Goal: Task Accomplishment & Management: Manage account settings

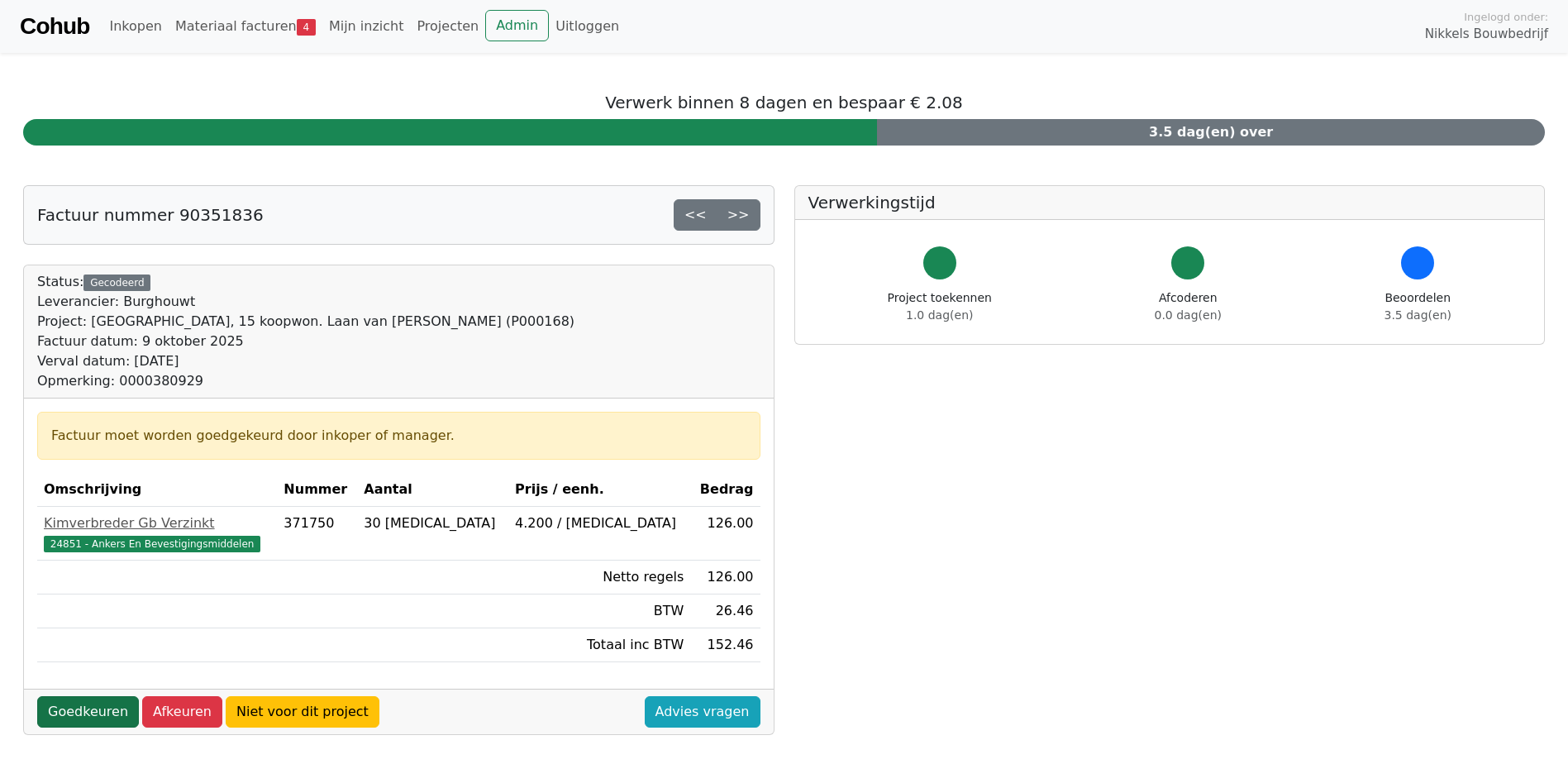
click at [76, 716] on link "Goedkeuren" at bounding box center [88, 711] width 102 height 31
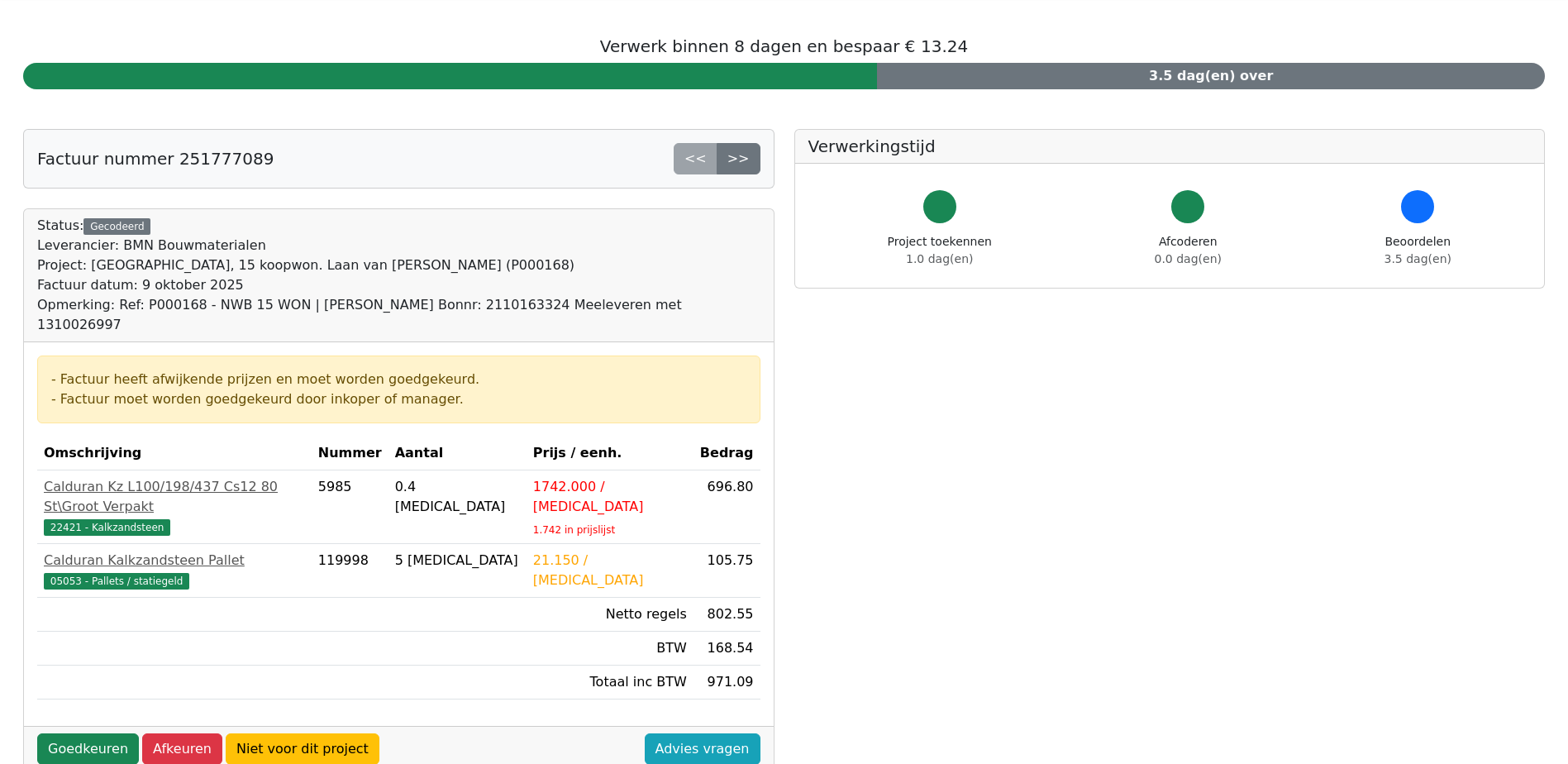
scroll to position [83, 0]
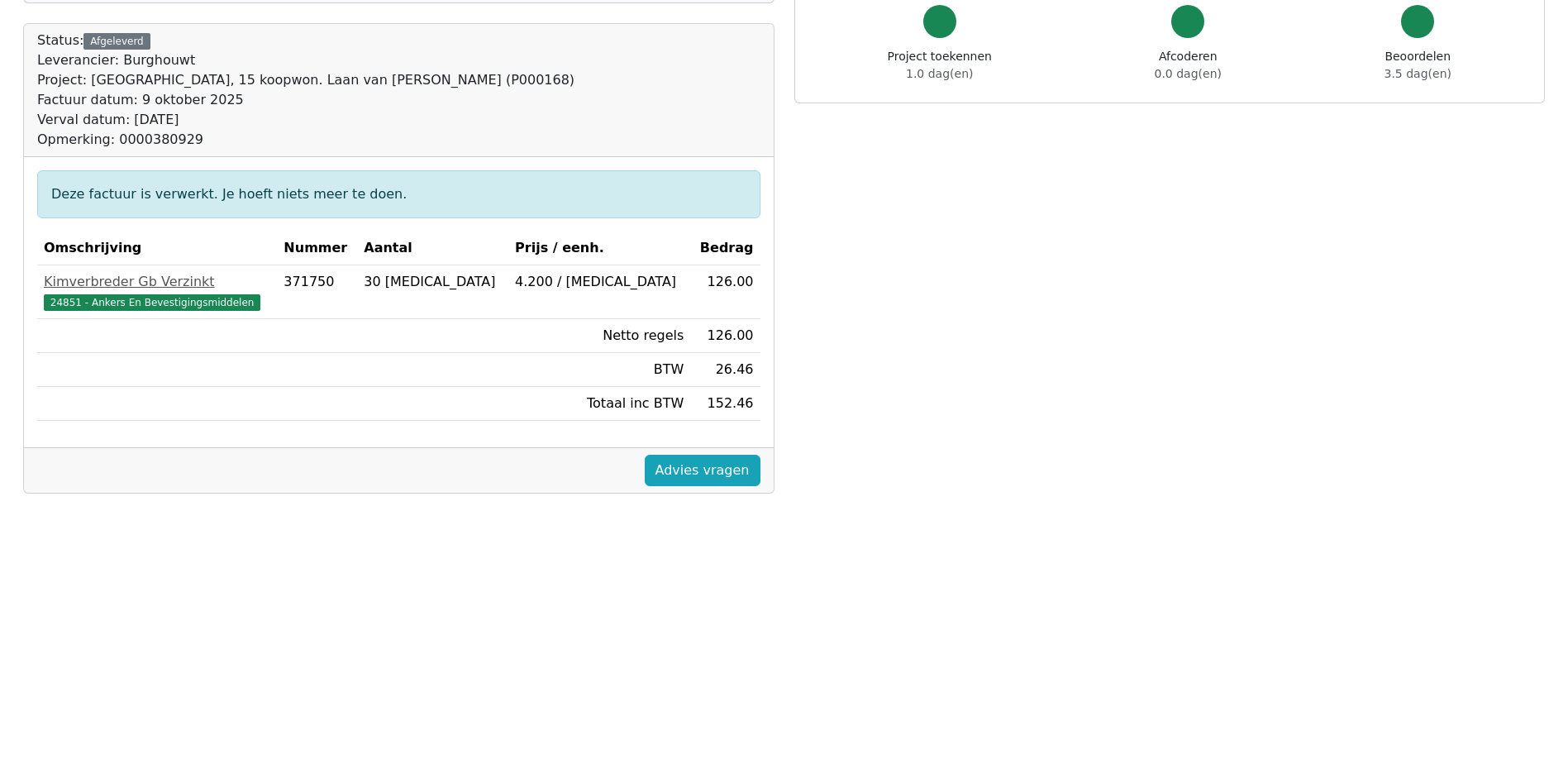
scroll to position [248, 0]
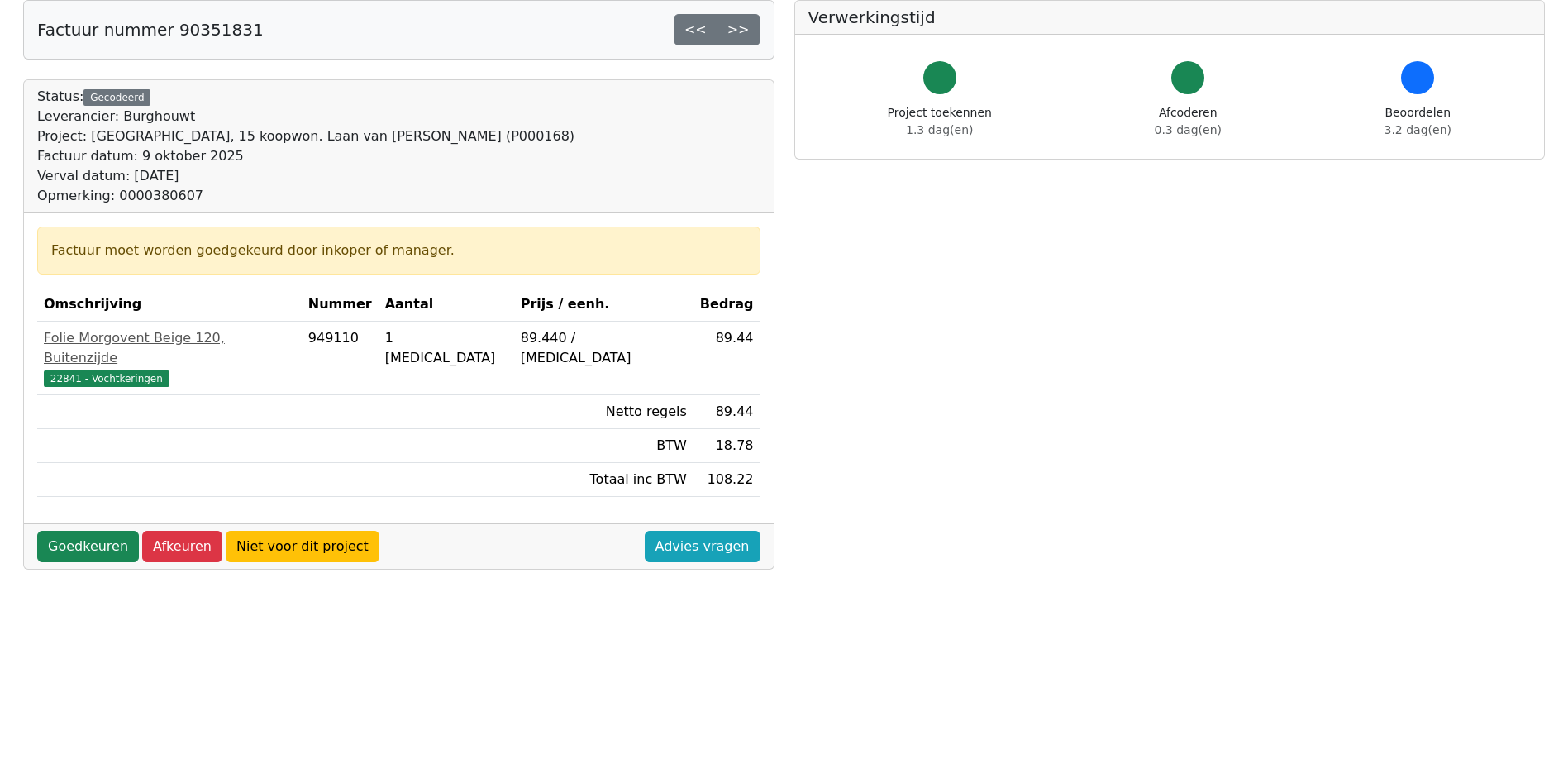
scroll to position [141, 0]
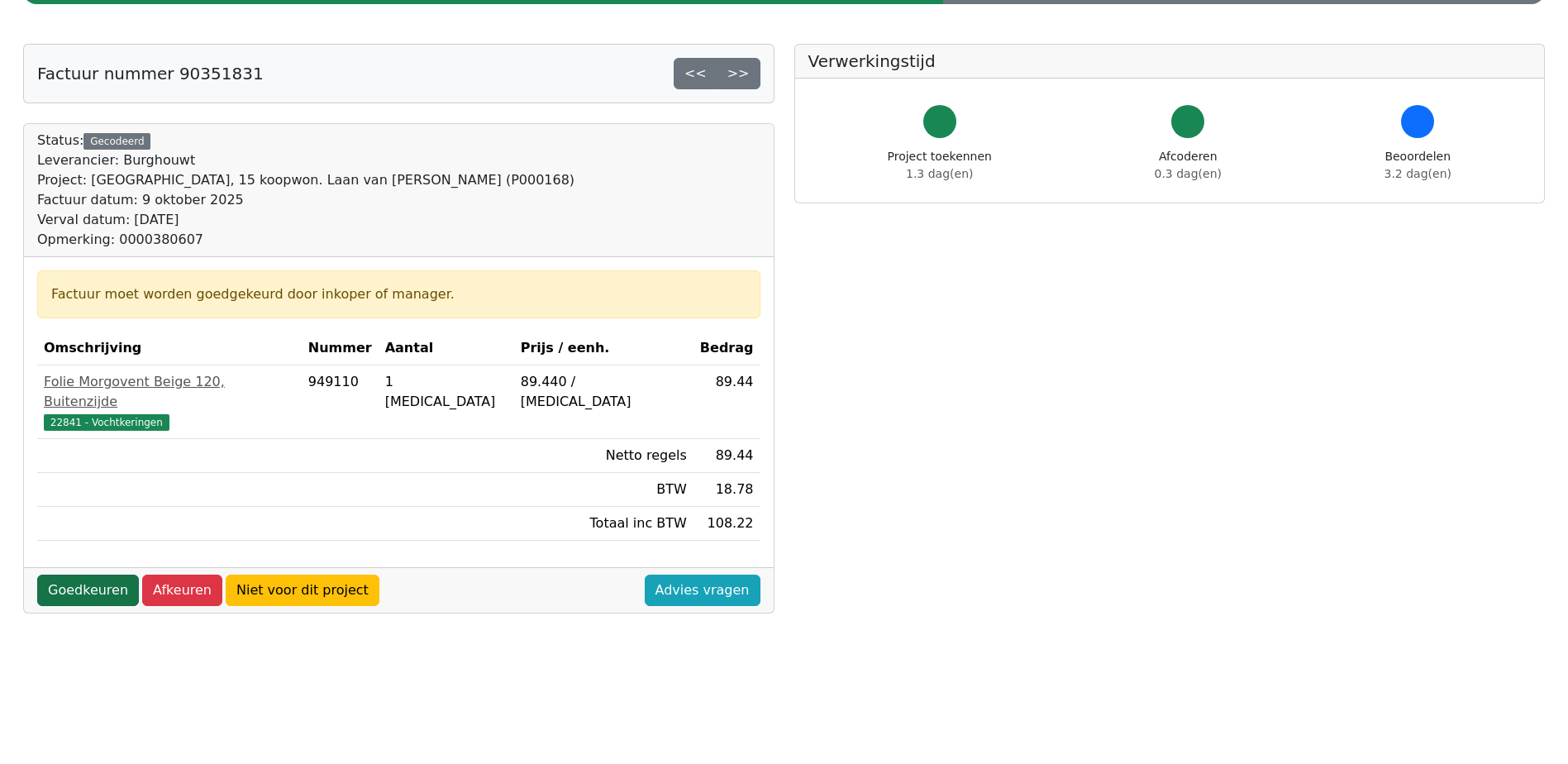
click at [81, 574] on link "Goedkeuren" at bounding box center [88, 590] width 102 height 31
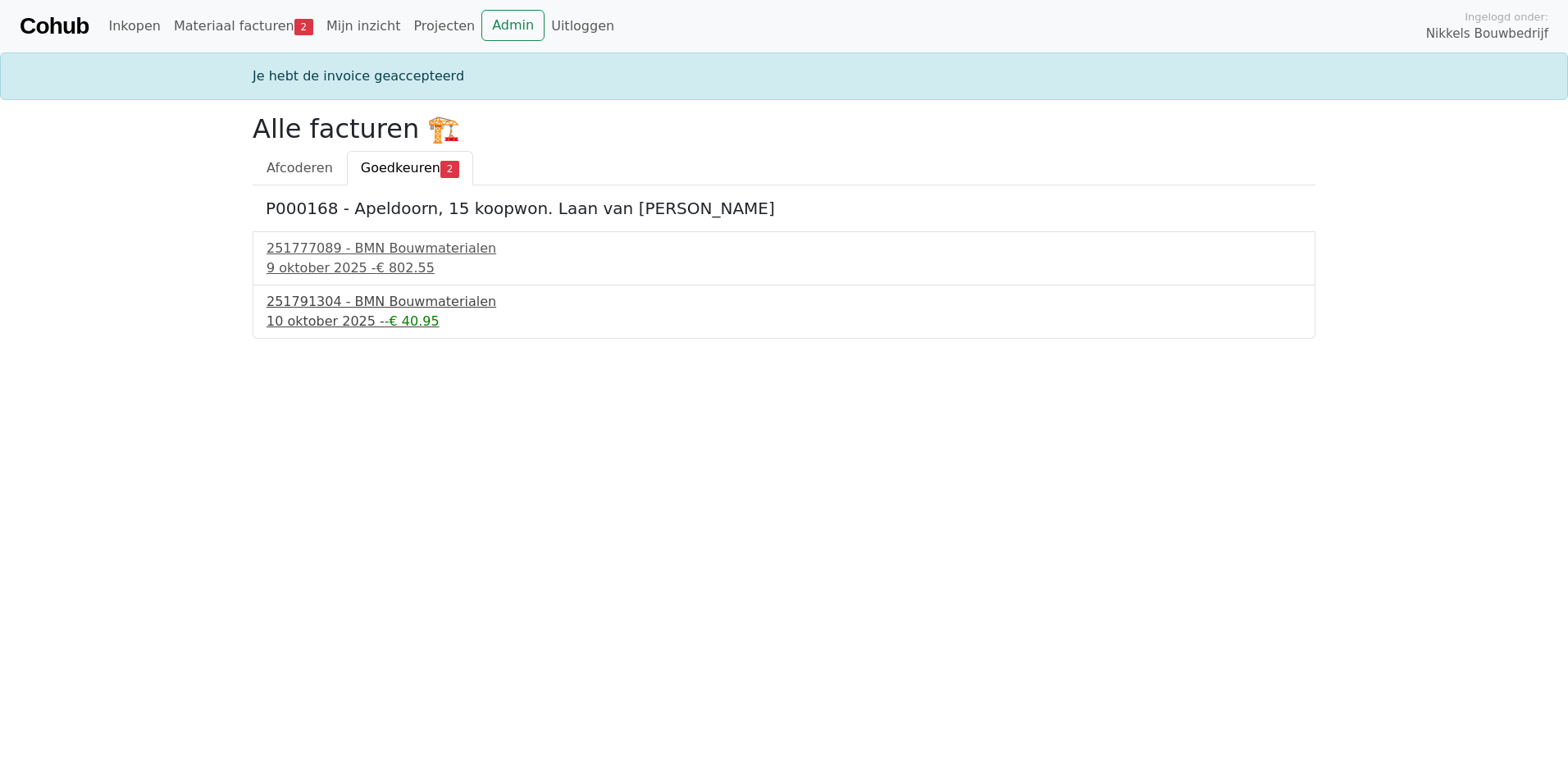
click at [293, 318] on div "10 oktober 2025 - -€ 40.95" at bounding box center [784, 321] width 1035 height 20
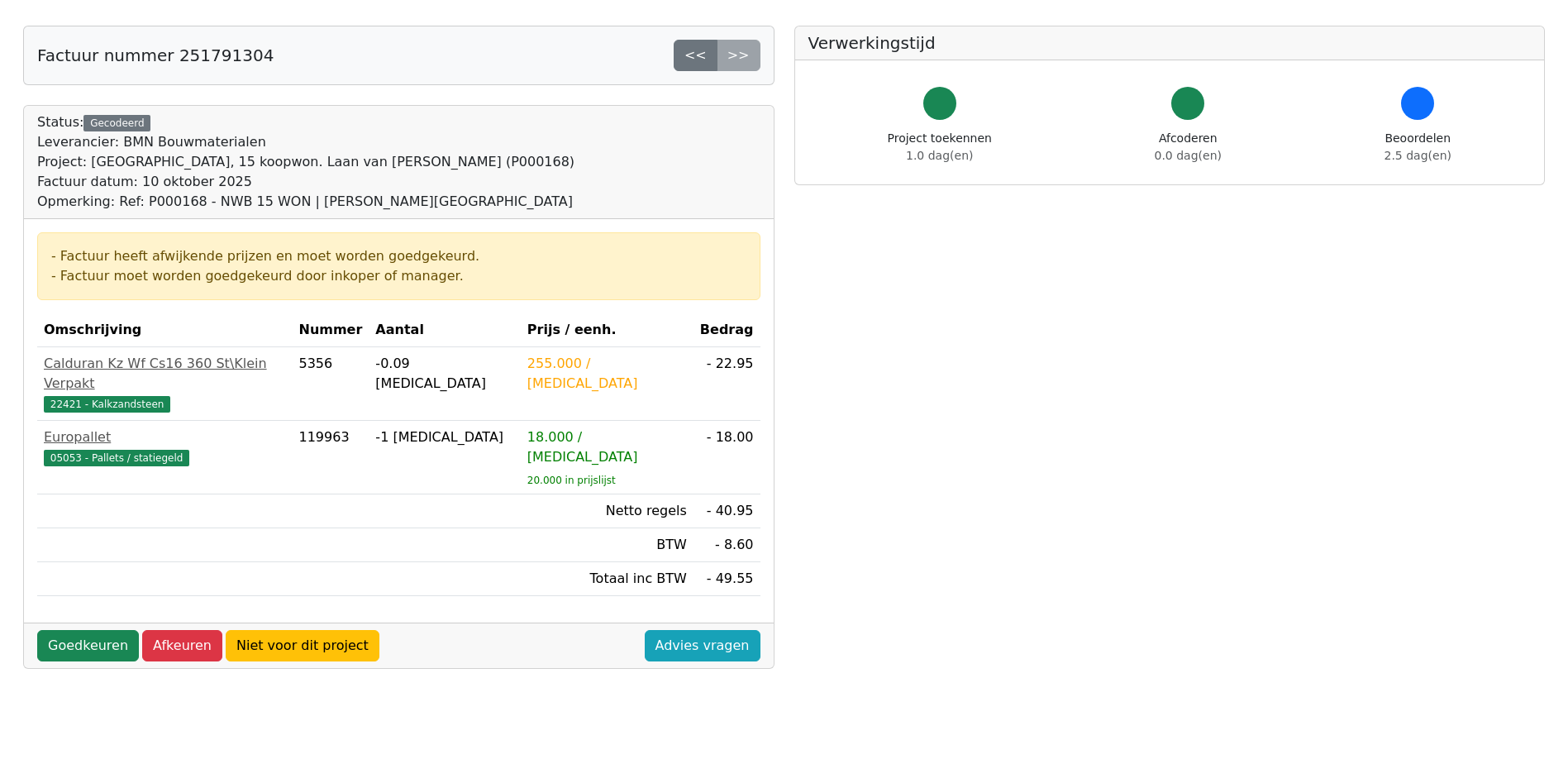
scroll to position [165, 0]
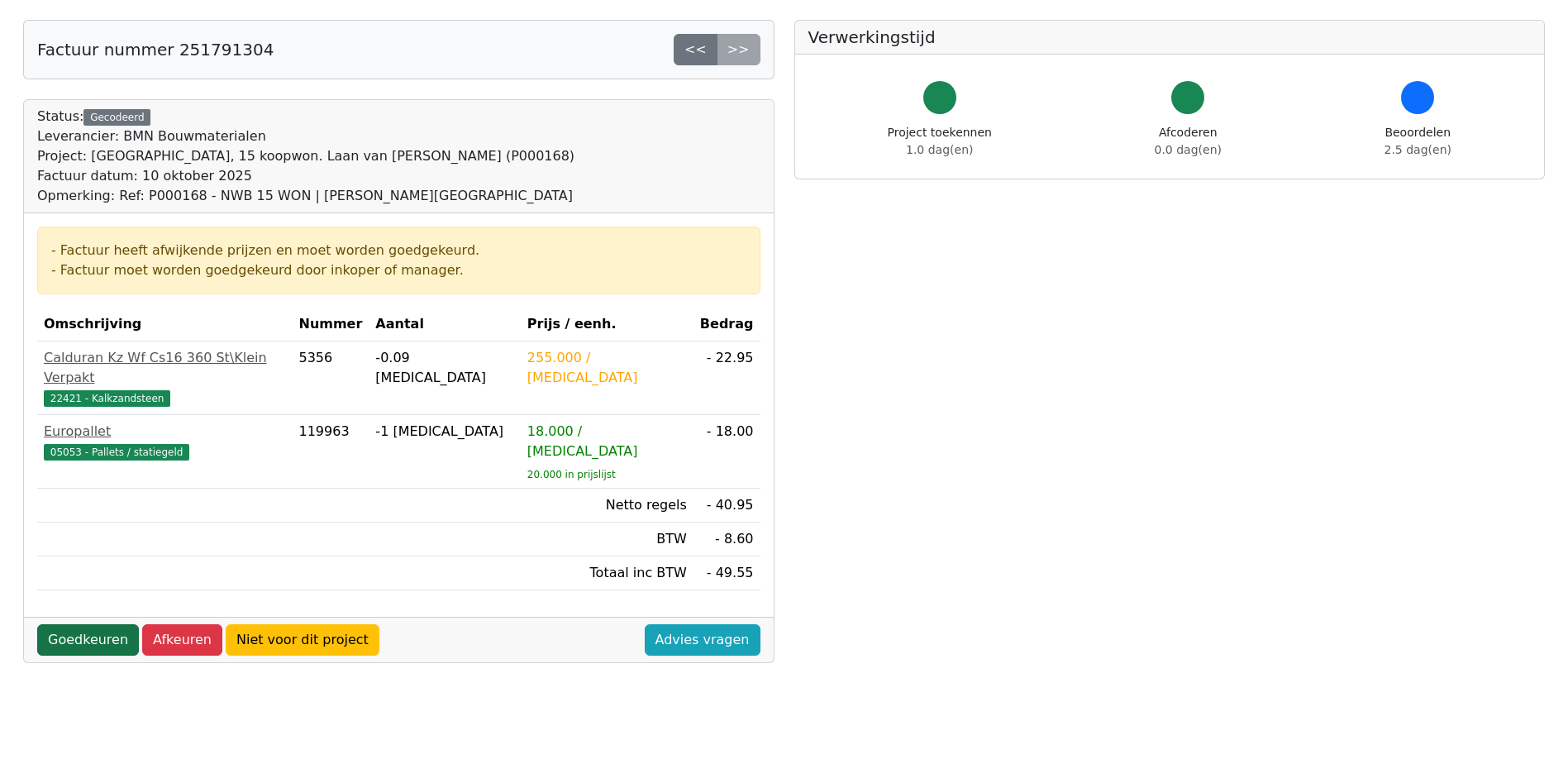
click at [72, 624] on link "Goedkeuren" at bounding box center [88, 639] width 102 height 31
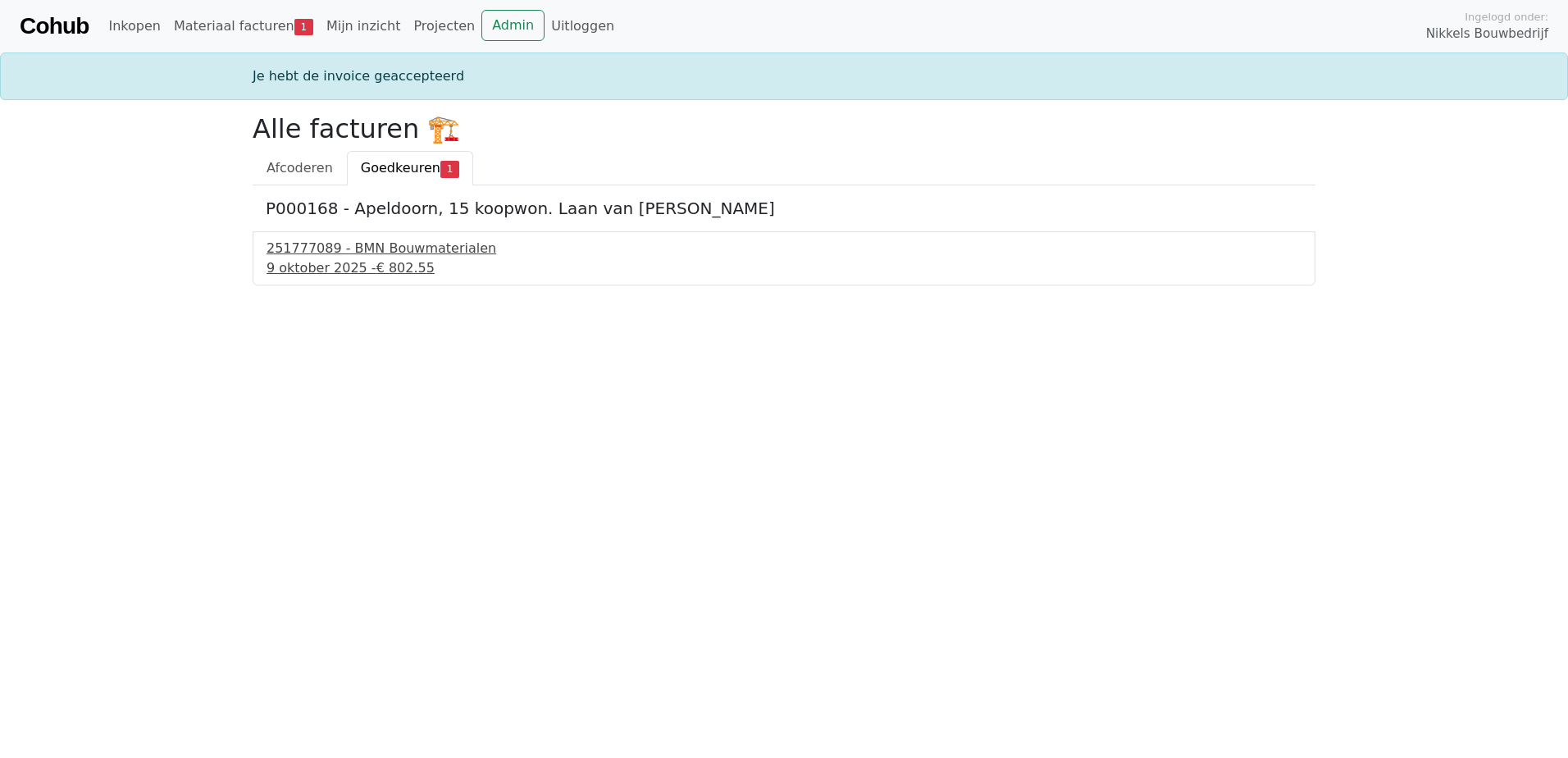
click at [339, 262] on div "9 oktober 2025 - € 802.55" at bounding box center [784, 268] width 1035 height 20
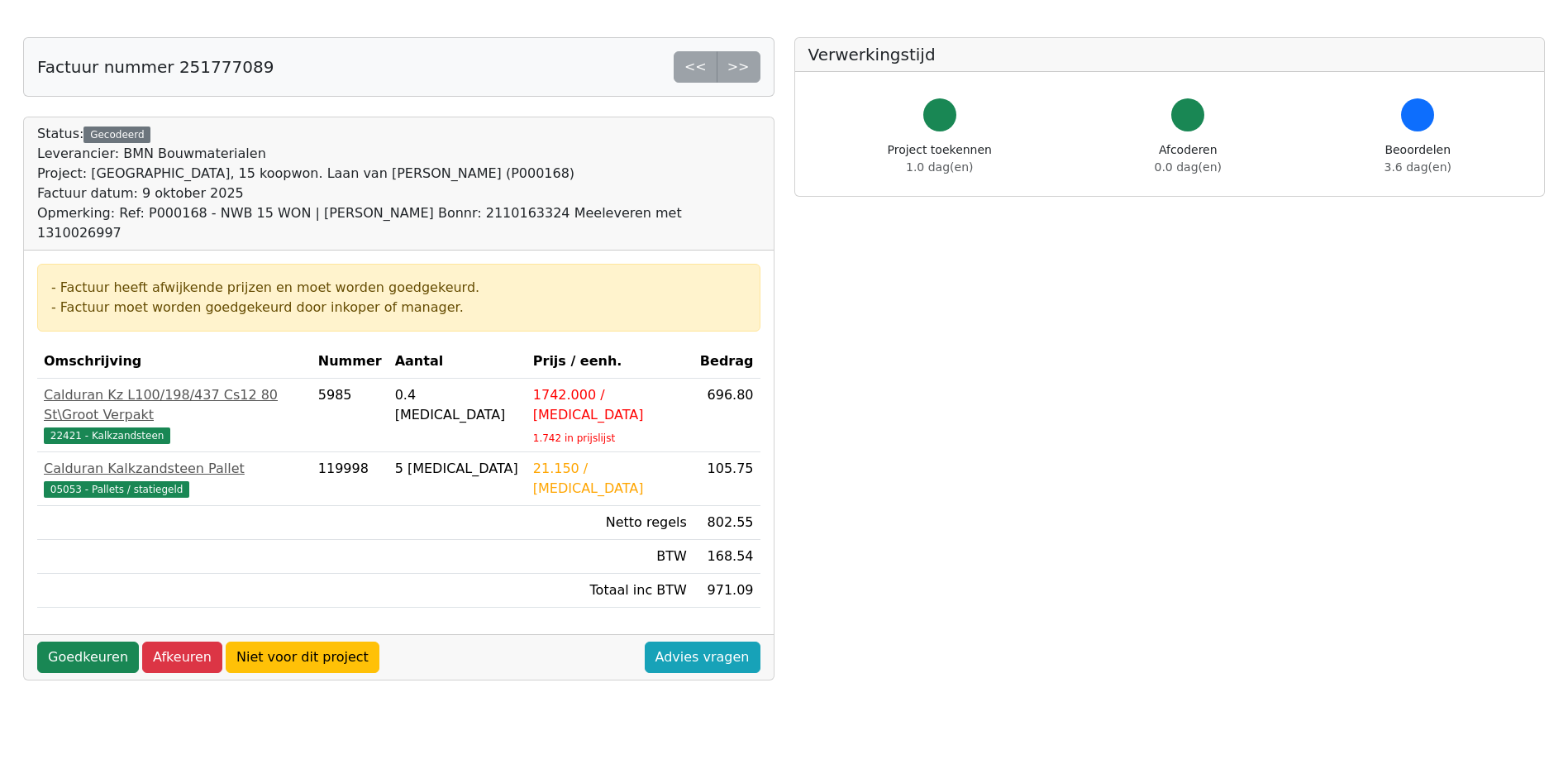
scroll to position [165, 0]
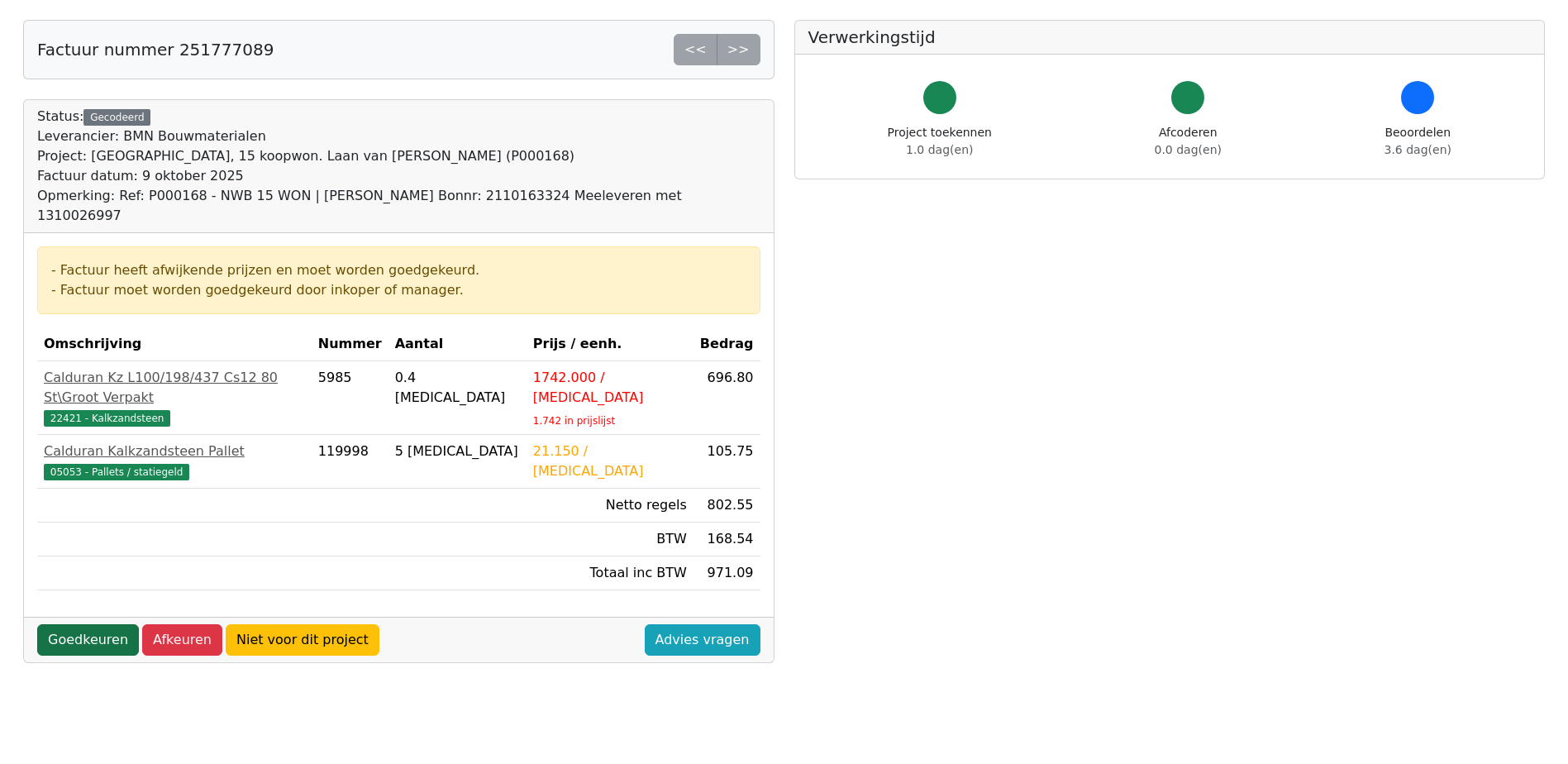
click at [82, 624] on link "Goedkeuren" at bounding box center [88, 639] width 102 height 31
